Goal: Task Accomplishment & Management: Manage account settings

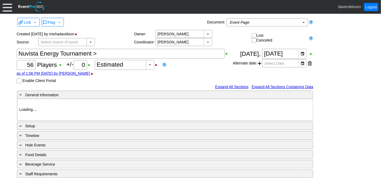
type input "Heritage Pointe Golf Club"
type input "Corporate Tournament"
type input "Scramble"
type input "X Over"
type input "Black"
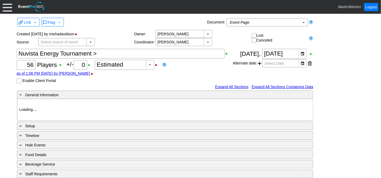
type input "Red"
type input "1123703"
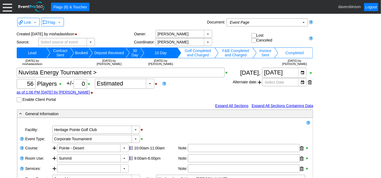
click at [12, 9] on div at bounding box center [7, 6] width 9 height 9
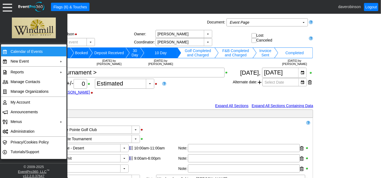
click at [47, 53] on td "Calendar of Events" at bounding box center [32, 52] width 48 height 10
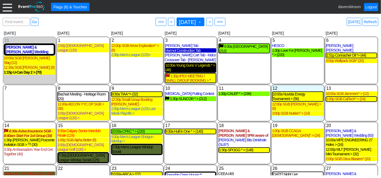
click at [196, 67] on div "10:30a Young Guns V Legends * > (48)" at bounding box center [190, 67] width 50 height 9
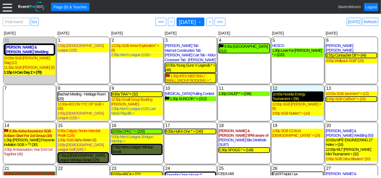
click at [289, 98] on div "10:00a Nuvista Energy Tournament > (56)" at bounding box center [298, 96] width 50 height 9
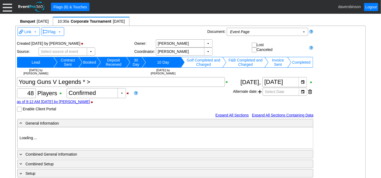
type input "Heritage Pointe Golf Club"
type input "Corporate Tournament"
type input "Other"
type input "X Over"
type input "Black"
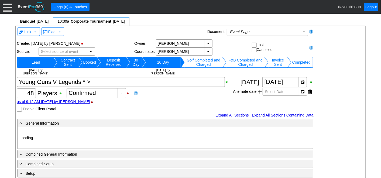
type input "1188786"
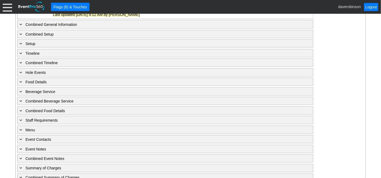
scroll to position [440, 0]
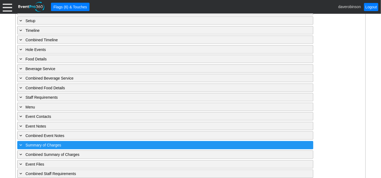
click at [19, 143] on span at bounding box center [21, 145] width 5 height 5
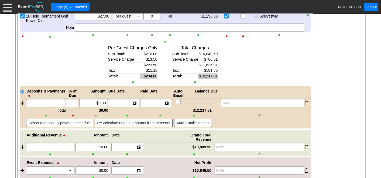
scroll to position [709, 0]
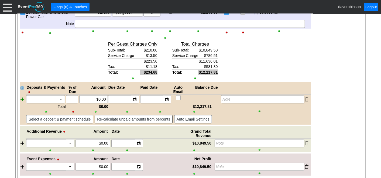
click at [23, 96] on div at bounding box center [23, 99] width 6 height 8
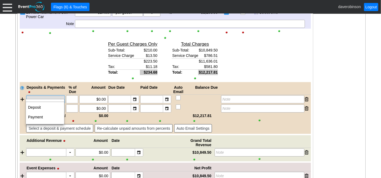
click at [60, 95] on td "▼" at bounding box center [61, 99] width 8 height 8
click at [54, 113] on td "Payment" at bounding box center [45, 117] width 38 height 10
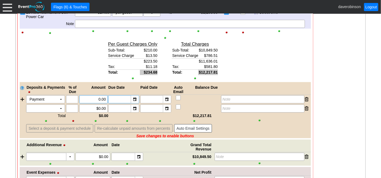
drag, startPoint x: 91, startPoint y: 96, endPoint x: 112, endPoint y: 97, distance: 21.3
click at [112, 97] on div "Payment Χ ▼ Χ Χ 0.00 ▼ Χ ▼ Χ Note" at bounding box center [168, 99] width 285 height 8
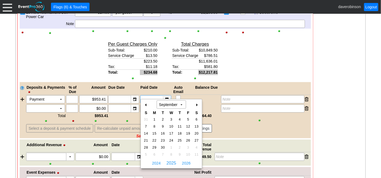
type input "$953.41"
click at [164, 96] on div "▼" at bounding box center [167, 99] width 8 height 8
click at [189, 124] on span "12" at bounding box center [188, 126] width 6 height 5
type input "[DATE]"
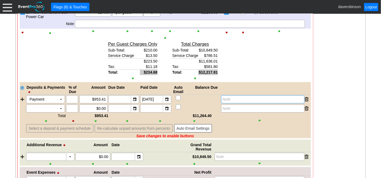
click at [231, 97] on div "Note" at bounding box center [262, 99] width 83 height 8
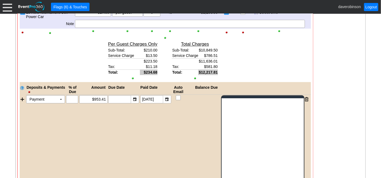
scroll to position [0, 0]
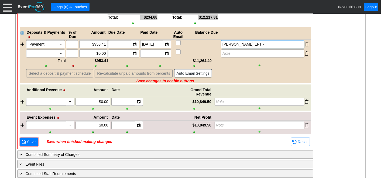
scroll to position [765, 0]
click at [27, 139] on span "Save" at bounding box center [31, 141] width 11 height 5
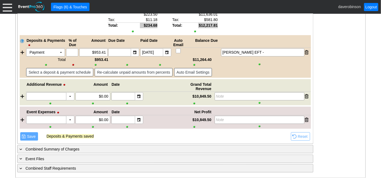
scroll to position [751, 0]
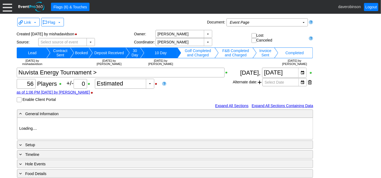
type input "Heritage Pointe Golf Club"
type input "Corporate Tournament"
type input "Scramble"
type input "X Over"
type input "Black"
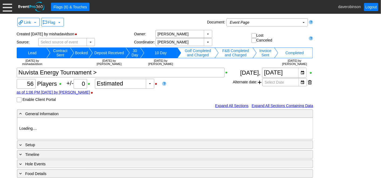
type input "Red"
type input "1123703"
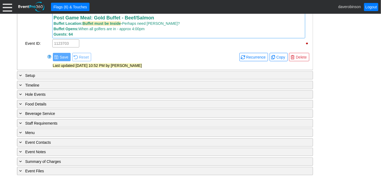
scroll to position [497, 0]
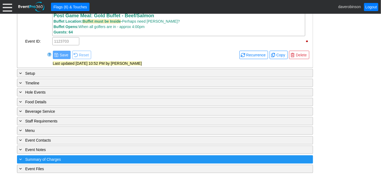
click at [55, 158] on span "Summary of Charges" at bounding box center [43, 160] width 36 height 4
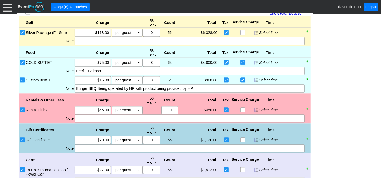
scroll to position [696, 0]
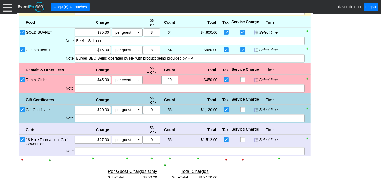
click at [21, 48] on input "Custom Item 1" at bounding box center [22, 49] width 5 height 5
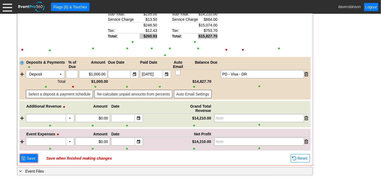
scroll to position [843, 0]
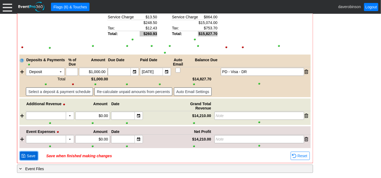
click at [27, 155] on span "Save" at bounding box center [31, 155] width 11 height 5
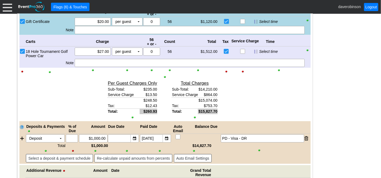
scroll to position [696, 0]
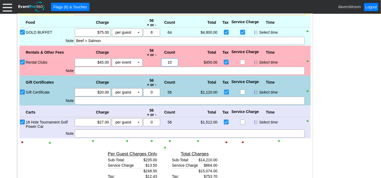
drag, startPoint x: 165, startPoint y: 61, endPoint x: 179, endPoint y: 61, distance: 13.2
click at [179, 61] on div "Rental Clubs Χ $45.00 per event Χ ▼ Upcharge Χ 0 0 Χ 10 $450.00 $0.00 Select ti…" at bounding box center [167, 62] width 285 height 8
type input "5"
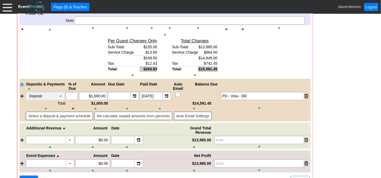
scroll to position [833, 0]
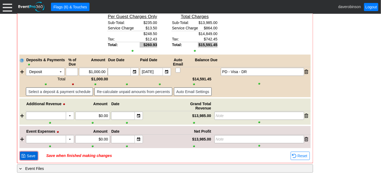
click at [23, 153] on span "● Save" at bounding box center [28, 156] width 15 height 6
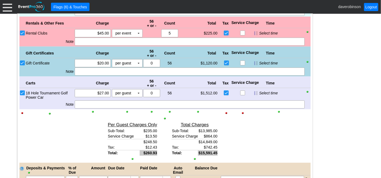
scroll to position [713, 0]
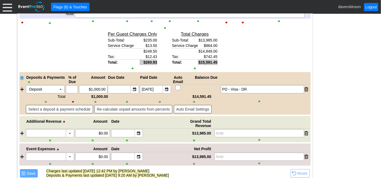
drag, startPoint x: 95, startPoint y: 43, endPoint x: 107, endPoint y: 44, distance: 11.3
click at [107, 44] on div "Total $/Guest Sub-Total: $249.73 Service Charge $15.43 $265.16 Tax: $13.26 Tota…" at bounding box center [164, 51] width 291 height 42
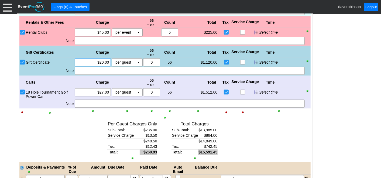
scroll to position [696, 0]
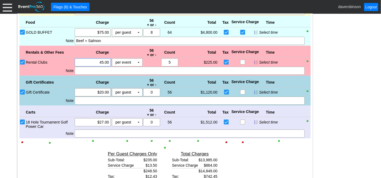
drag, startPoint x: 93, startPoint y: 62, endPoint x: 111, endPoint y: 64, distance: 18.4
click at [111, 64] on div "Χ 45.00 per event Χ ▼ Upcharge" at bounding box center [108, 62] width 69 height 8
type input "$50.00"
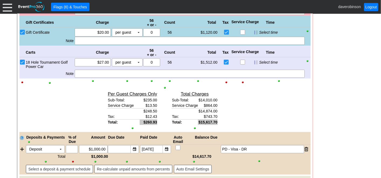
scroll to position [726, 0]
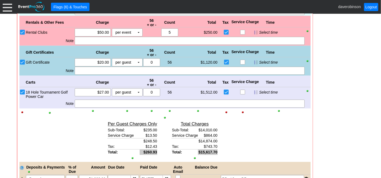
click at [22, 61] on input "Gift Certificate" at bounding box center [22, 62] width 5 height 5
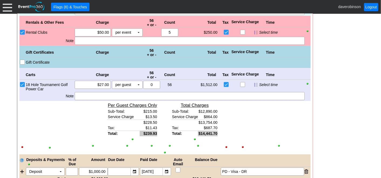
click at [22, 61] on input "Gift Certificate" at bounding box center [22, 62] width 5 height 5
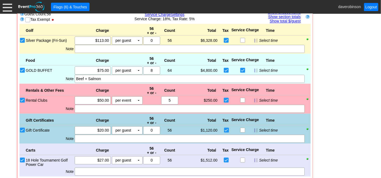
scroll to position [606, 0]
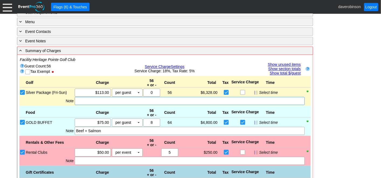
drag, startPoint x: 105, startPoint y: 101, endPoint x: 105, endPoint y: 106, distance: 4.9
click at [105, 101] on div at bounding box center [190, 101] width 230 height 8
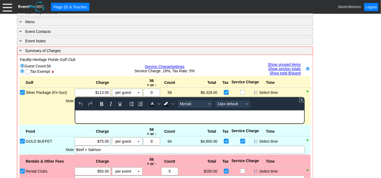
scroll to position [0, 0]
drag, startPoint x: 93, startPoint y: 114, endPoint x: 56, endPoint y: 115, distance: 37.3
click at [75, 115] on html "RUNG IN" at bounding box center [189, 113] width 229 height 7
click at [98, 105] on icon "Bold" at bounding box center [101, 104] width 6 height 6
click at [171, 101] on span "Background color Black" at bounding box center [173, 104] width 4 height 8
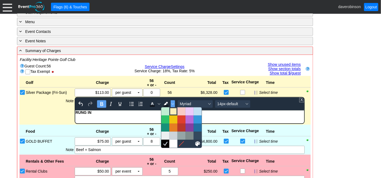
drag, startPoint x: 174, startPoint y: 110, endPoint x: 77, endPoint y: 8, distance: 140.4
click at [174, 110] on div at bounding box center [173, 111] width 6 height 6
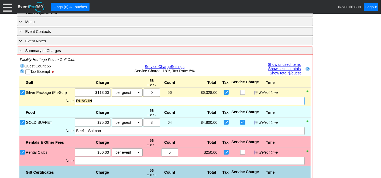
click at [117, 131] on div "Beef + Salmon" at bounding box center [189, 130] width 227 height 5
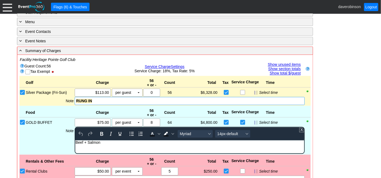
click at [115, 144] on div "Beef + Salmon" at bounding box center [190, 142] width 228 height 4
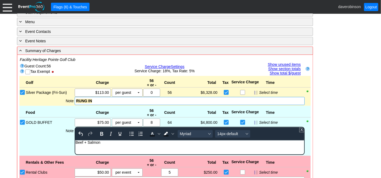
paste body "Rich Text Area. Press ALT-0 for help."
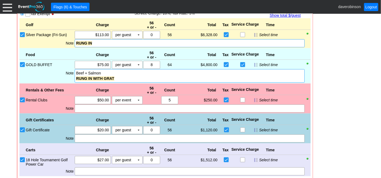
scroll to position [666, 0]
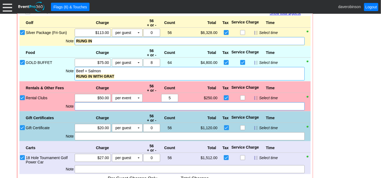
click at [86, 105] on div at bounding box center [190, 106] width 230 height 8
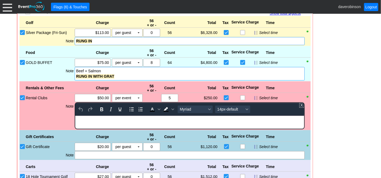
scroll to position [0, 0]
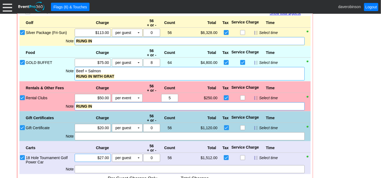
click at [95, 154] on div "Golf Charge 56 + or - Count Total Tax Service Charge Time Bronze Package (Mon-T…" at bounding box center [164, 121] width 291 height 211
click at [91, 169] on div at bounding box center [190, 169] width 230 height 8
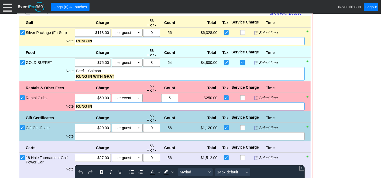
scroll to position [750, 0]
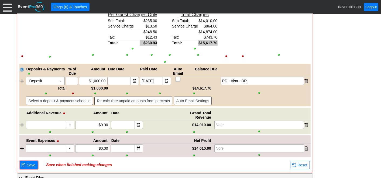
scroll to position [838, 0]
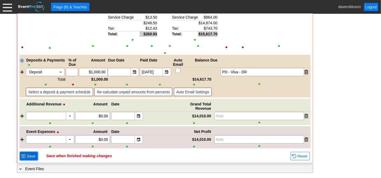
click at [28, 154] on span "Save" at bounding box center [31, 155] width 11 height 5
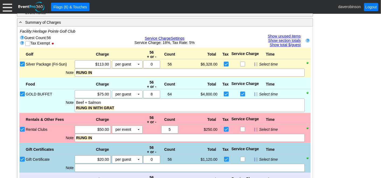
scroll to position [629, 0]
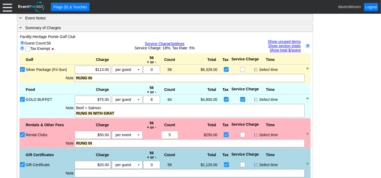
click at [290, 40] on link "Show unused items" at bounding box center [284, 41] width 33 height 4
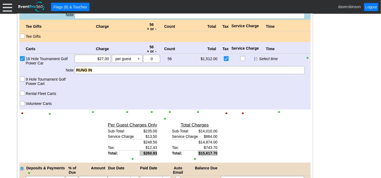
scroll to position [1198, 0]
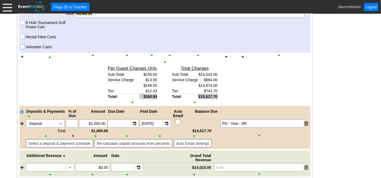
click at [20, 47] on input "Volunteer Carts" at bounding box center [22, 47] width 5 height 5
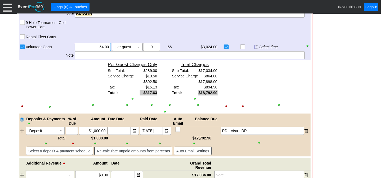
drag, startPoint x: 89, startPoint y: 46, endPoint x: 118, endPoint y: 47, distance: 29.4
click at [118, 47] on div "Χ 54.00 per guest Χ ▼ Upcharge" at bounding box center [108, 47] width 69 height 8
type input "$50.00"
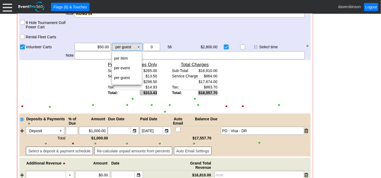
click at [131, 46] on td "per guest Χ" at bounding box center [123, 47] width 23 height 8
click at [130, 54] on td "per Item" at bounding box center [127, 58] width 30 height 10
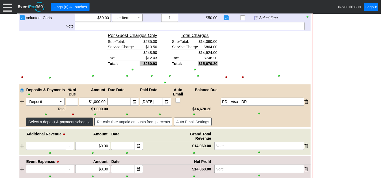
scroll to position [1257, 0]
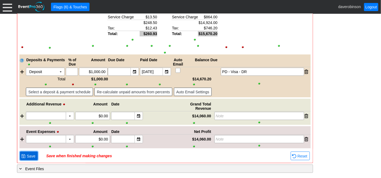
click at [30, 156] on span "Save" at bounding box center [31, 155] width 11 height 5
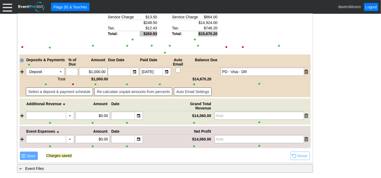
scroll to position [856, 0]
